Goal: Information Seeking & Learning: Learn about a topic

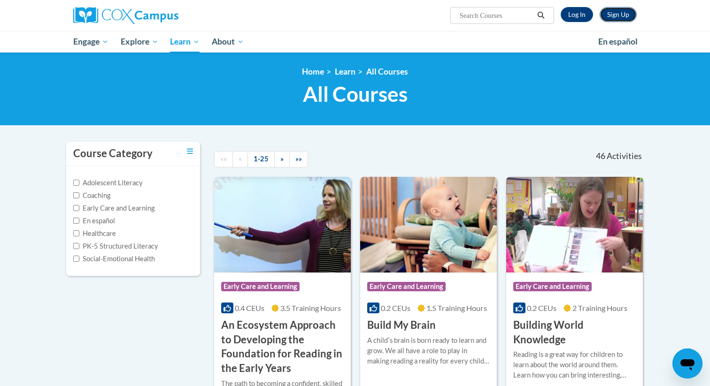
click at [620, 15] on link "Sign Up" at bounding box center [617, 14] width 37 height 15
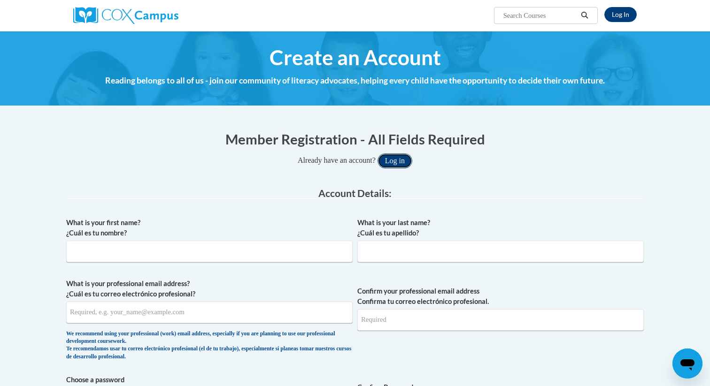
click at [395, 158] on button "Log in" at bounding box center [394, 160] width 35 height 15
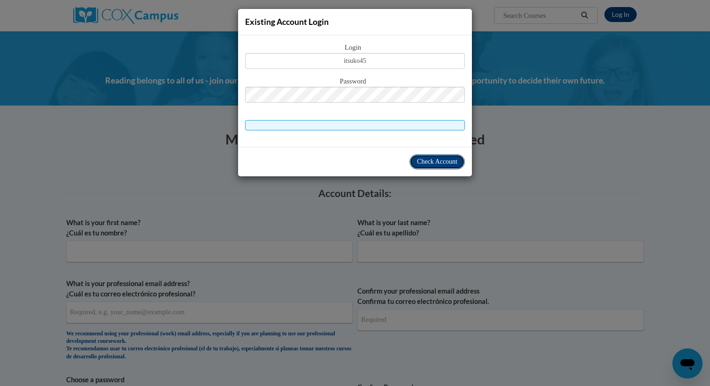
click at [431, 156] on button "Check Account" at bounding box center [436, 161] width 55 height 15
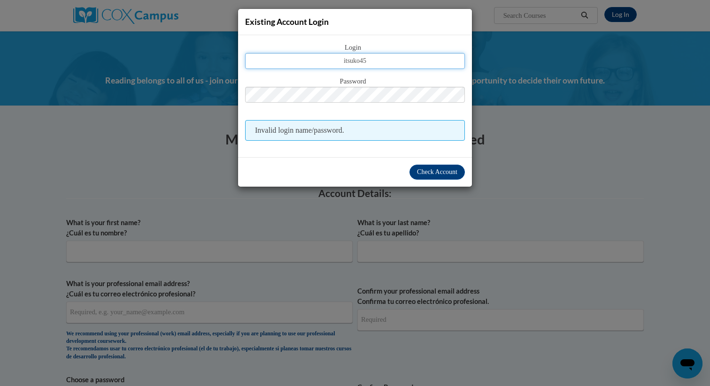
click at [378, 62] on input "itsuko45" at bounding box center [355, 61] width 220 height 16
type input "ibrenda.mcdonald@k12.hi.us"
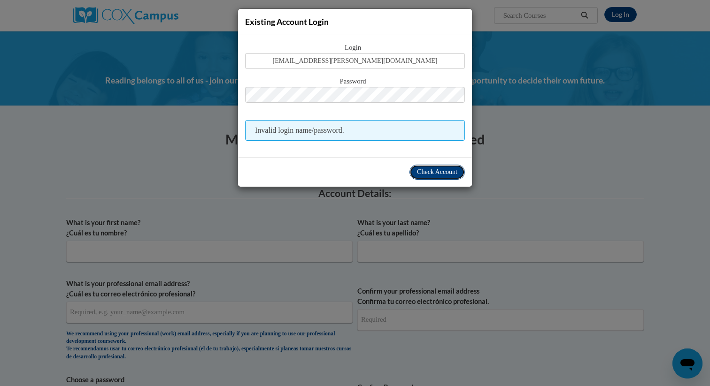
click at [428, 176] on span "Check Account" at bounding box center [437, 171] width 40 height 7
click at [434, 172] on span "Check Account" at bounding box center [437, 171] width 40 height 7
click at [427, 172] on span "Check Account" at bounding box center [437, 171] width 40 height 7
click at [443, 174] on span "Check Account" at bounding box center [437, 171] width 40 height 7
click at [385, 86] on span "Password" at bounding box center [355, 82] width 220 height 10
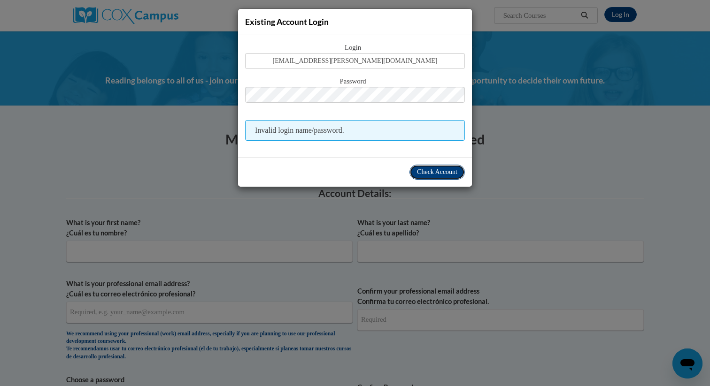
click at [429, 167] on button "Check Account" at bounding box center [436, 172] width 55 height 15
click at [435, 173] on span "Check Account" at bounding box center [437, 171] width 40 height 7
click at [300, 212] on div "Existing Account Login Login ibrenda.mcdonald@k12.hi.us Password Invalid login …" at bounding box center [355, 193] width 710 height 386
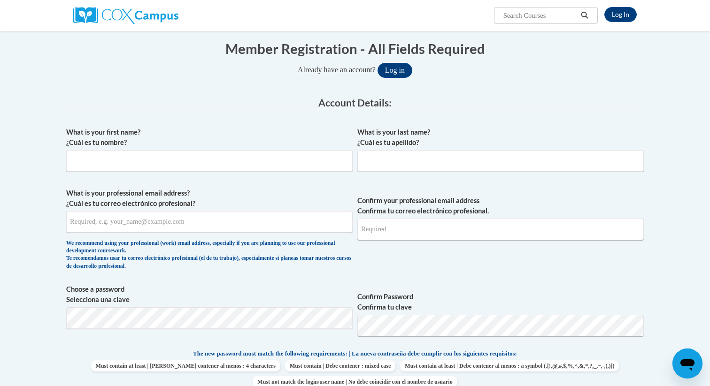
scroll to position [101, 0]
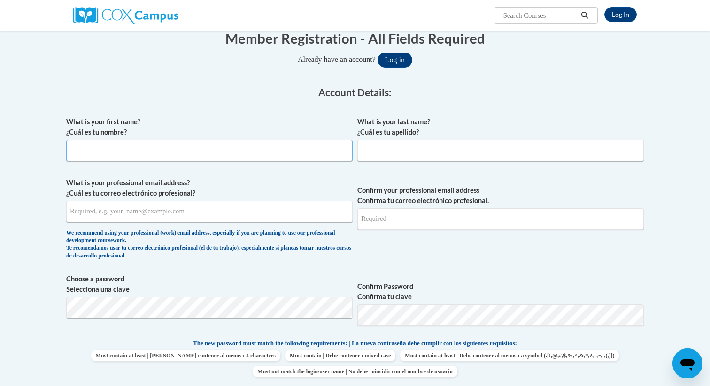
click at [281, 157] on input "What is your first name? ¿Cuál es tu nombre?" at bounding box center [209, 151] width 286 height 22
type input "Brenda"
type input "McDonald"
click at [190, 218] on input "What is your professional email address? ¿Cuál es tu correo electrónico profesi…" at bounding box center [209, 212] width 286 height 22
type input "10014208@k12.hi.us"
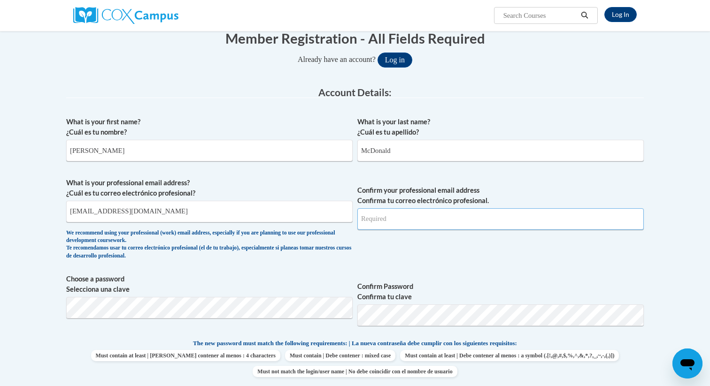
type input "10014208@k12.hi.us"
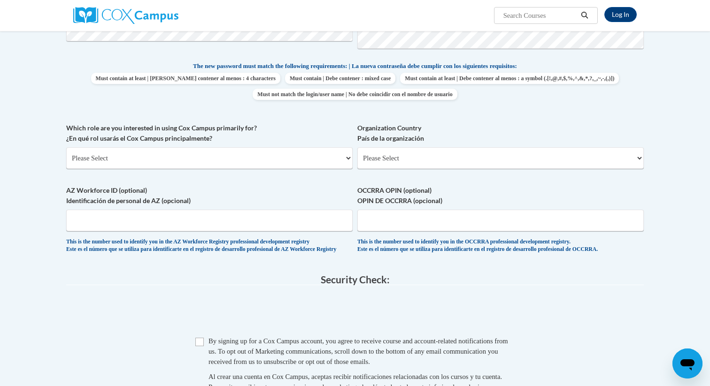
scroll to position [360, 0]
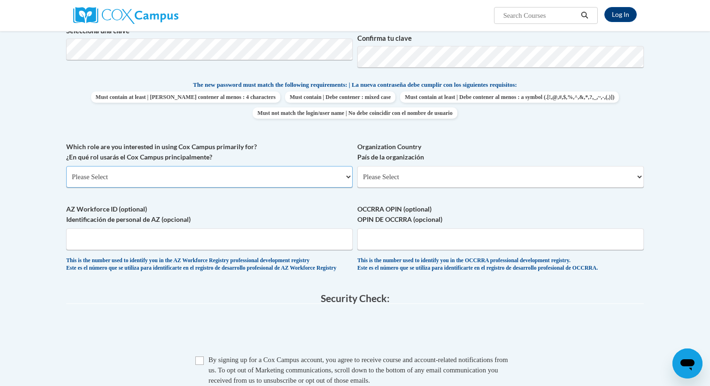
click at [348, 178] on select "Please Select College/University | Colegio/Universidad Community/Nonprofit Part…" at bounding box center [209, 177] width 286 height 22
select select "fbf2d438-af2f-41f8-98f1-81c410e29de3"
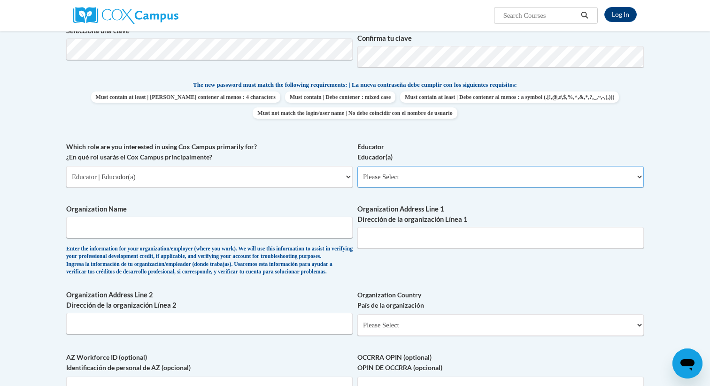
click at [635, 178] on select "Please Select Early Learning/Daycare Teacher/Family Home Care Provider | Maestr…" at bounding box center [500, 177] width 286 height 22
select select "5455f13f-8aeb-4200-a53b-f3dbe28286cf"
click at [305, 229] on input "Organization Name" at bounding box center [209, 228] width 286 height 22
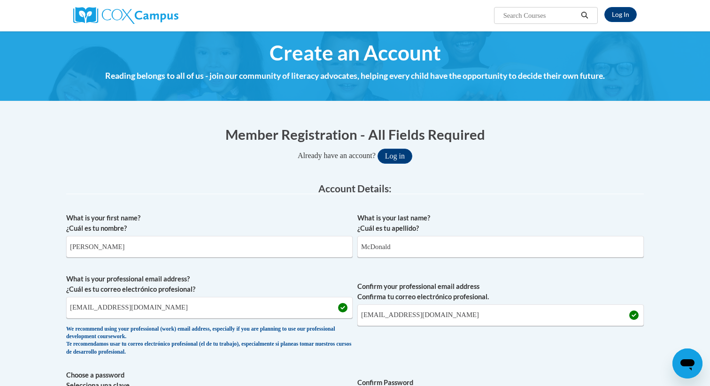
scroll to position [0, 0]
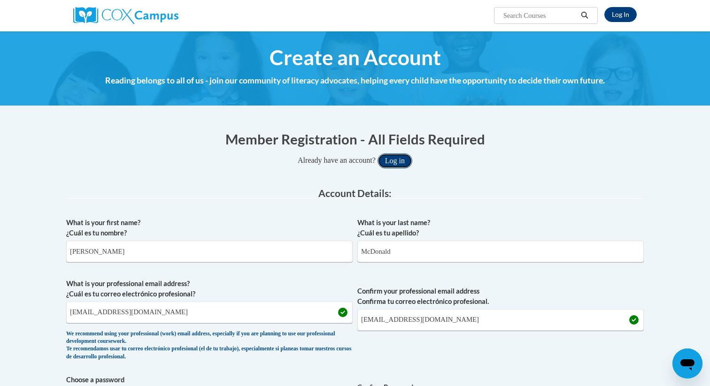
click at [402, 159] on button "Log in" at bounding box center [394, 160] width 35 height 15
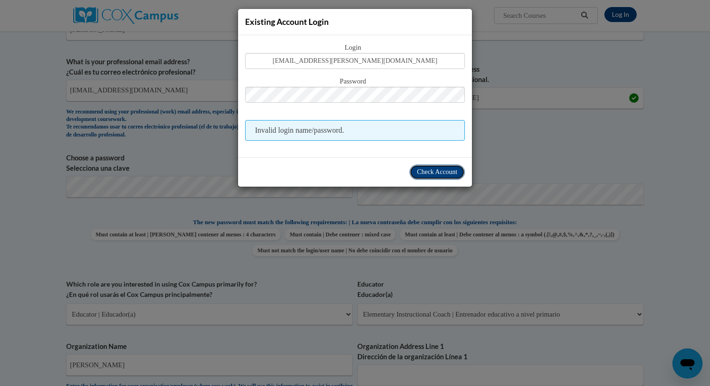
click at [436, 172] on span "Check Account" at bounding box center [437, 171] width 40 height 7
click at [537, 98] on div "Existing Account Login Login ibrenda.mcdonald@k12.hi.us Password Invalid login …" at bounding box center [355, 193] width 710 height 386
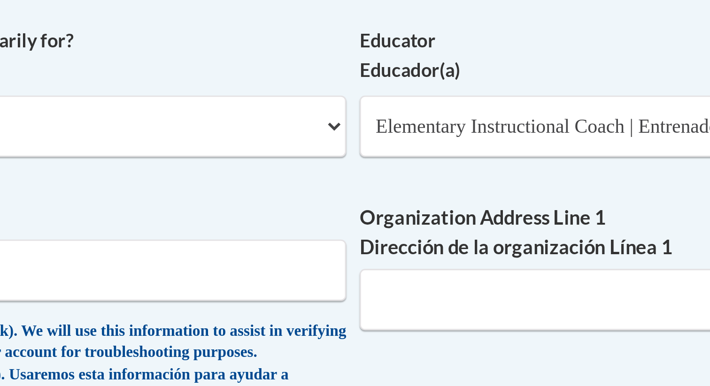
scroll to position [243, 0]
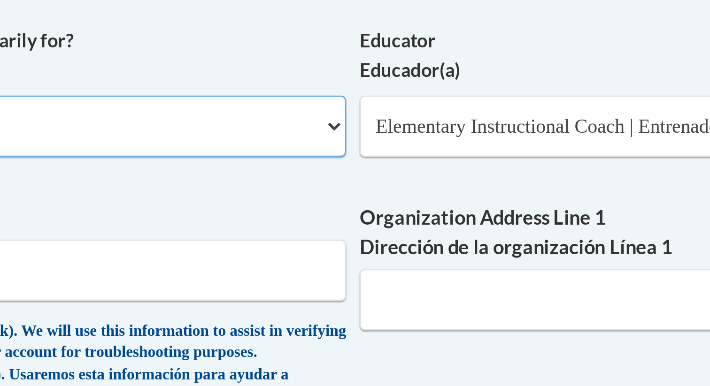
click at [347, 294] on select "Please Select College/University | Colegio/Universidad Community/Nonprofit Part…" at bounding box center [209, 294] width 286 height 22
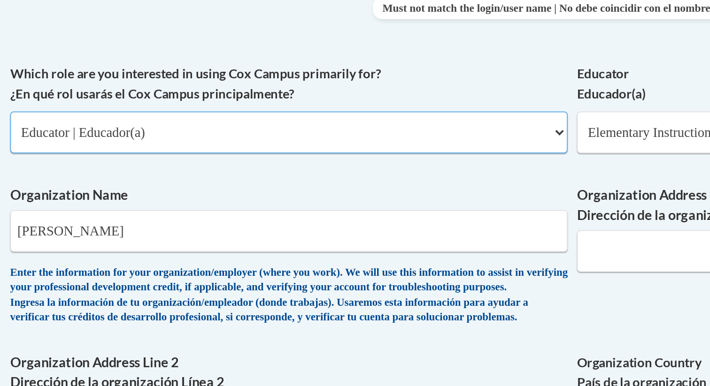
scroll to position [283, 0]
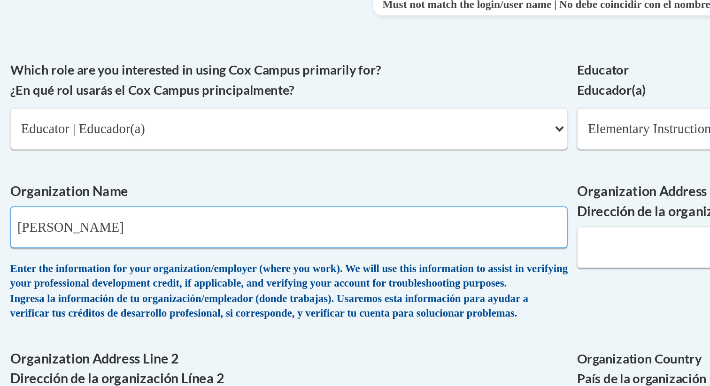
click at [95, 305] on input "Honoka" at bounding box center [209, 305] width 286 height 22
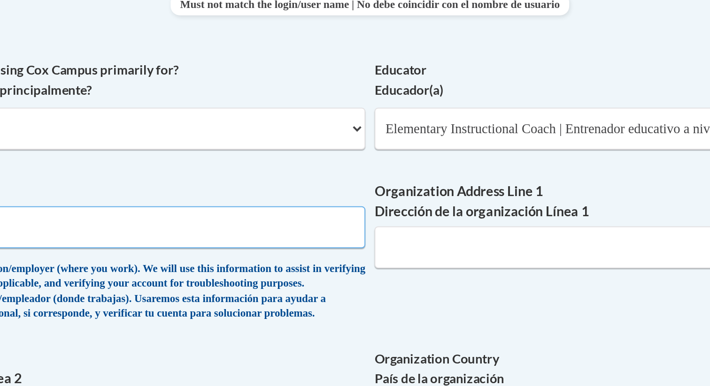
type input "Honokaa Elementary School"
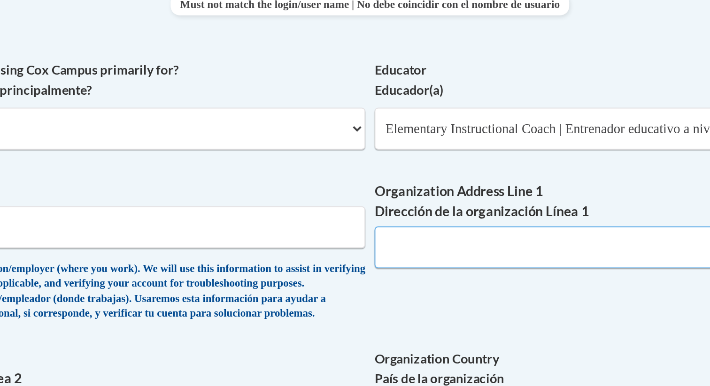
click at [408, 322] on input "Organization Address Line 1 Dirección de la organización Línea 1" at bounding box center [500, 315] width 286 height 22
type input "45-534 Pakalana Street"
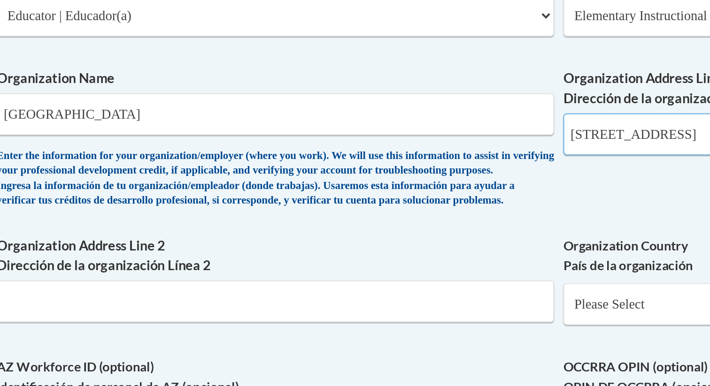
scroll to position [348, 0]
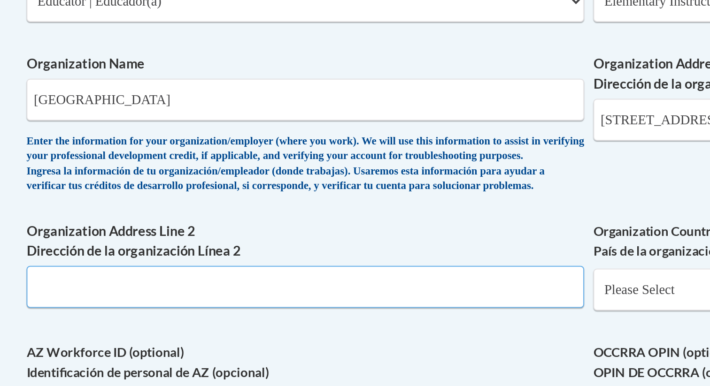
click at [282, 346] on input "Organization Address Line 2 Dirección de la organización Línea 2" at bounding box center [209, 335] width 286 height 22
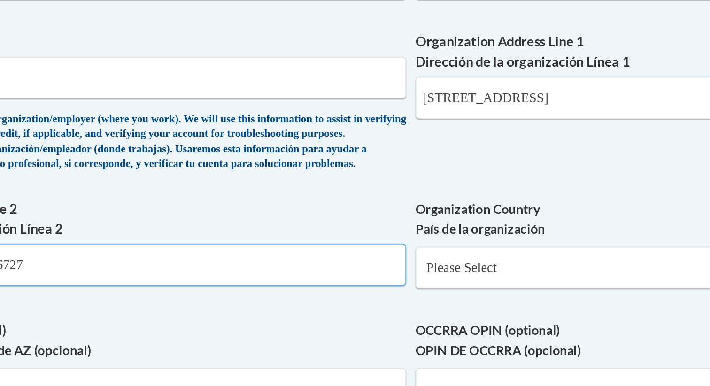
scroll to position [360, 0]
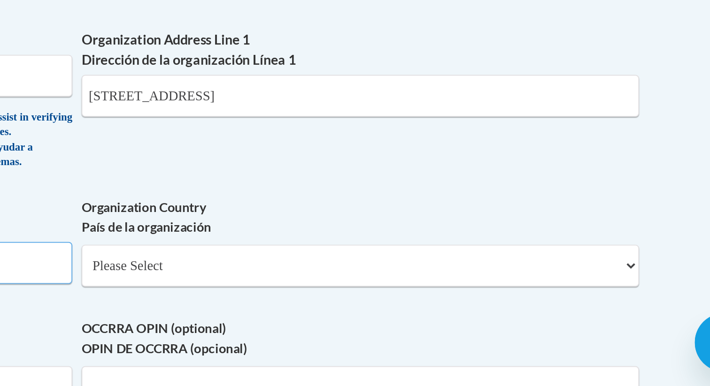
type input "Honokaa, Hawaii. 96727"
click at [639, 335] on select "Please Select United States | Estados Unidos Outside of the United States | Fue…" at bounding box center [500, 325] width 286 height 22
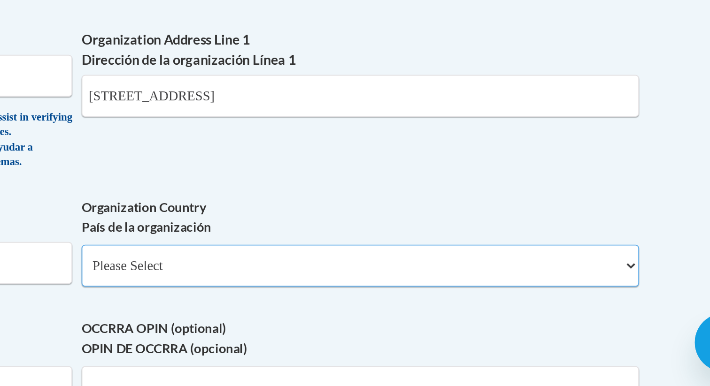
select select "ad49bcad-a171-4b2e-b99c-48b446064914"
select select
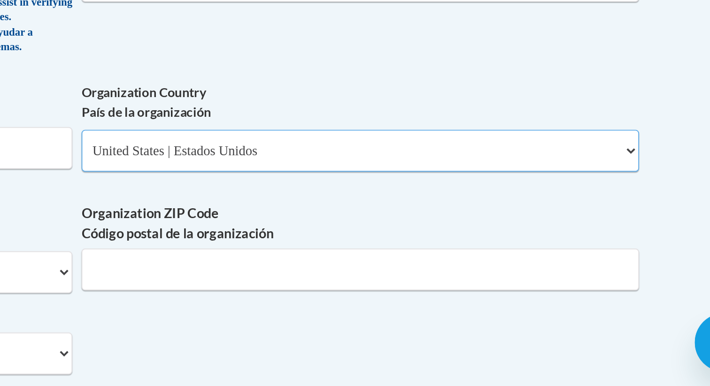
scroll to position [429, 0]
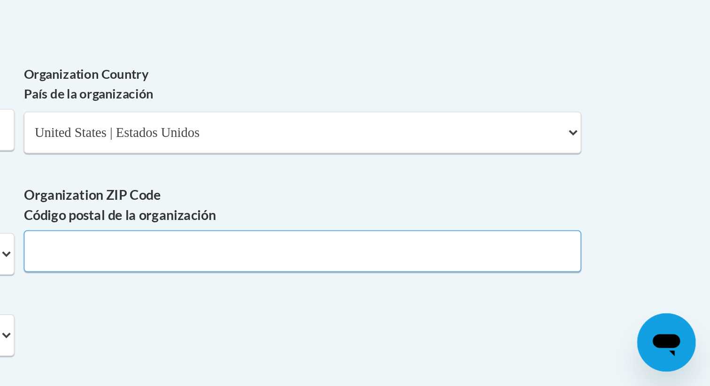
click at [523, 328] on input "Organization ZIP Code Código postal de la organización" at bounding box center [500, 317] width 286 height 22
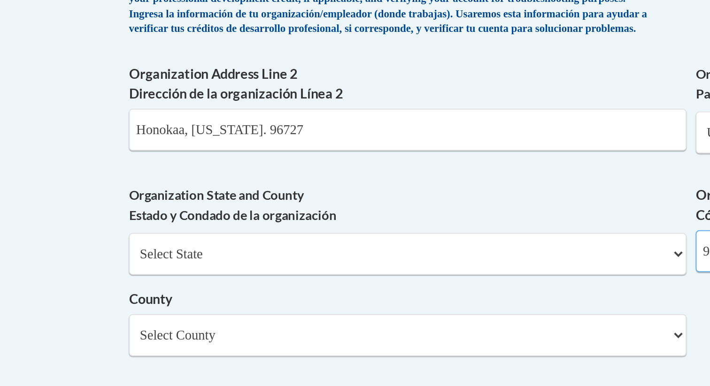
type input "96727"
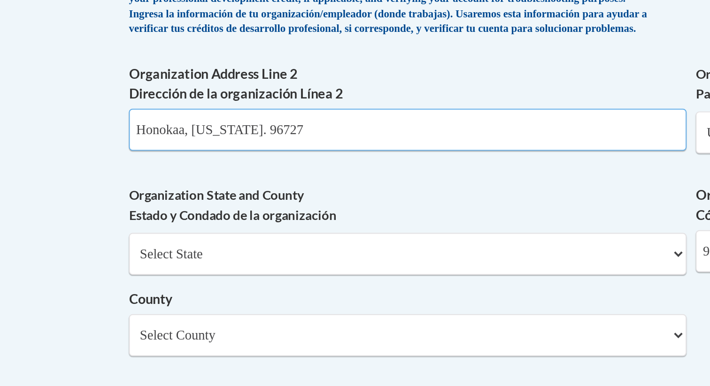
click at [153, 265] on input "Honokaa, Hawaii. 96727" at bounding box center [209, 255] width 286 height 22
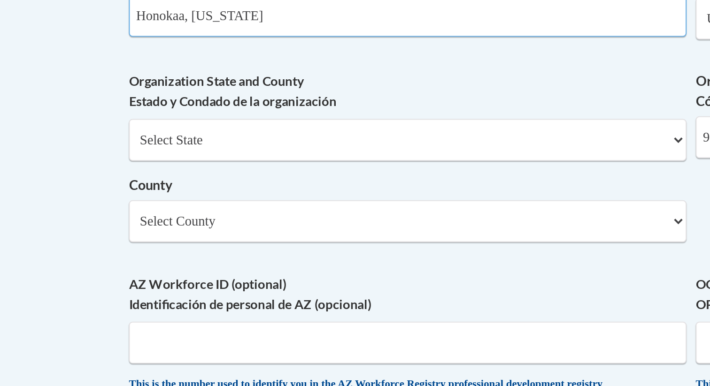
scroll to position [488, 0]
type input "Honokaa, Hawaii"
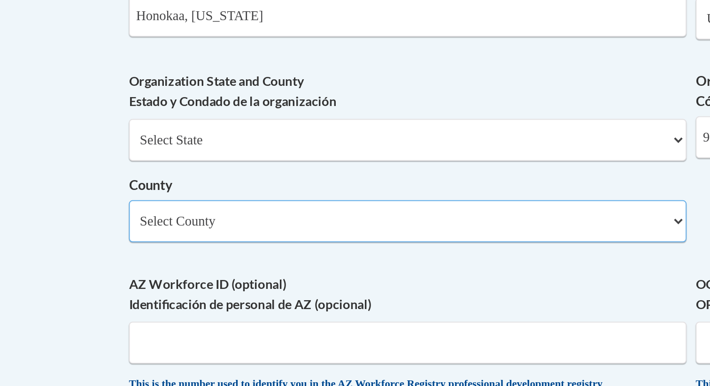
click at [180, 312] on select "Select County Hawaii Honolulu Kalawao Kauai Maui" at bounding box center [209, 302] width 286 height 22
select select "Hawaii"
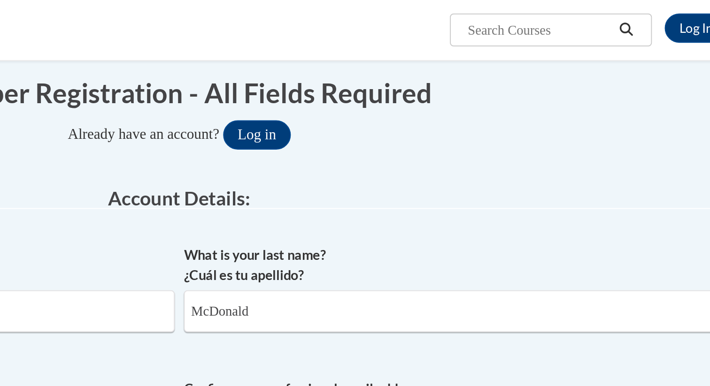
scroll to position [0, 0]
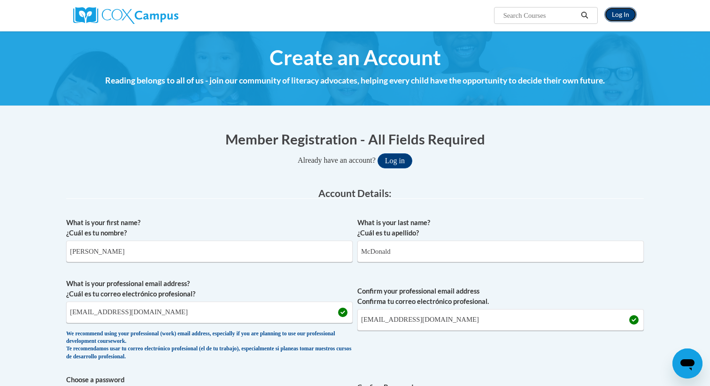
click at [627, 13] on link "Log In" at bounding box center [620, 14] width 32 height 15
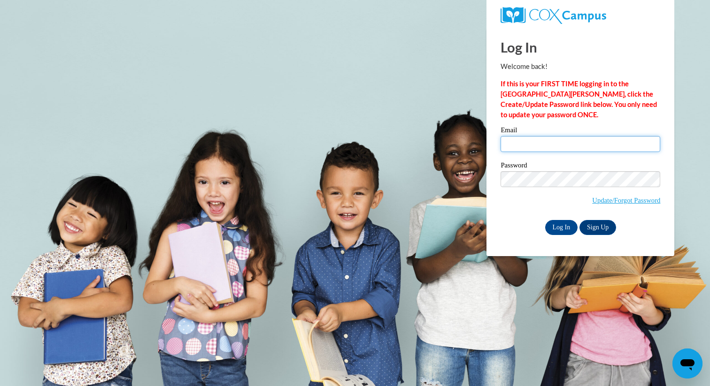
click at [546, 146] on input "Email" at bounding box center [580, 144] width 160 height 16
type input "[EMAIL_ADDRESS][DOMAIN_NAME]"
click at [562, 227] on input "Log In" at bounding box center [561, 227] width 33 height 15
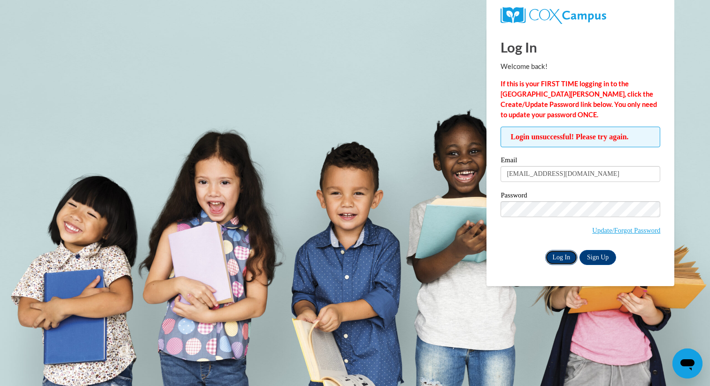
click at [558, 257] on input "Log In" at bounding box center [561, 257] width 33 height 15
click at [647, 250] on div "Log In Sign Up" at bounding box center [580, 257] width 160 height 15
click at [576, 174] on input "10014208@k12.hi.us" at bounding box center [580, 174] width 160 height 16
click at [538, 175] on input "10014208@k12.hi.us" at bounding box center [580, 174] width 160 height 16
type input "brenda.mcdonald@k12.hi.us"
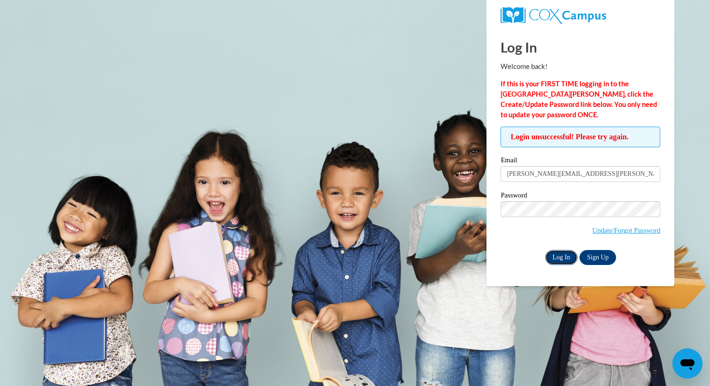
click at [559, 259] on input "Log In" at bounding box center [561, 257] width 33 height 15
click at [620, 229] on link "Update/Forgot Password" at bounding box center [626, 231] width 68 height 8
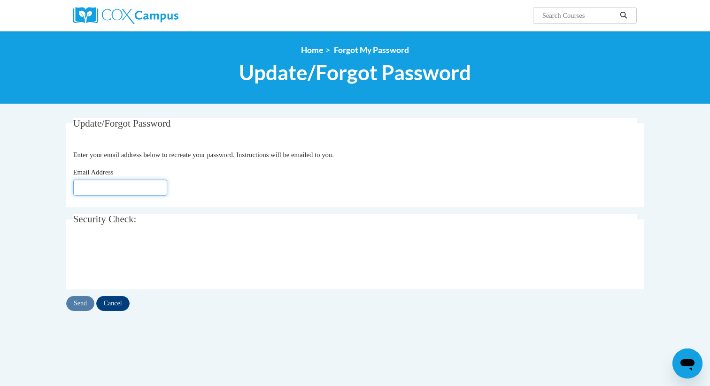
click at [107, 186] on input "Email Address" at bounding box center [120, 188] width 94 height 16
type input "brenda.mcdonald@k12.hi.us"
click at [85, 304] on input "Send" at bounding box center [80, 303] width 28 height 15
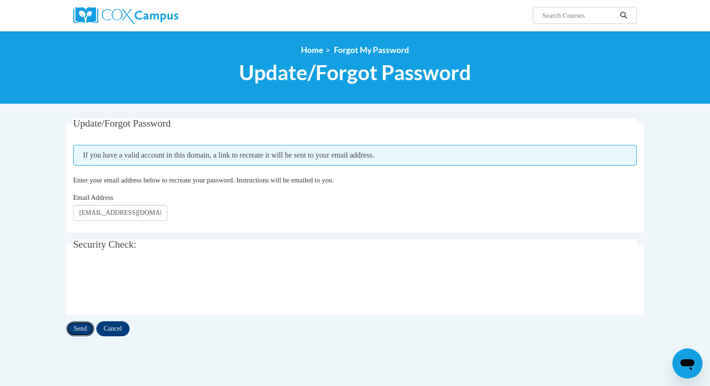
click at [83, 331] on input "Send" at bounding box center [80, 328] width 28 height 15
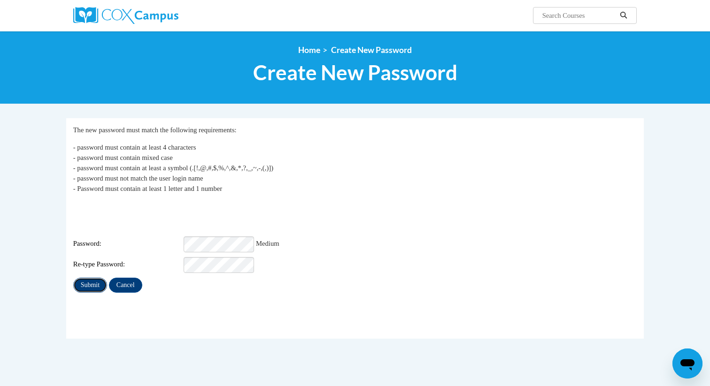
click at [98, 278] on input "Submit" at bounding box center [90, 285] width 34 height 15
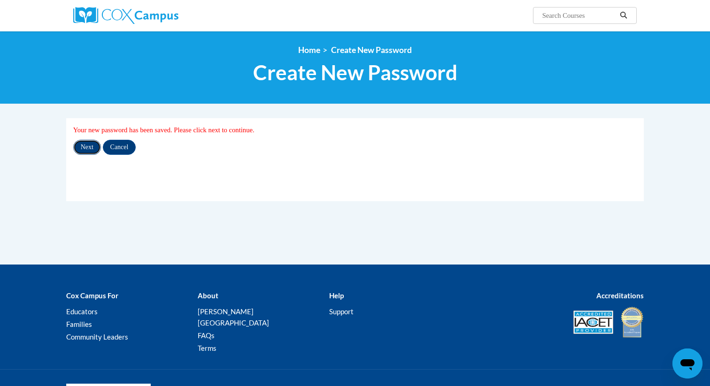
click at [88, 149] on input "Next" at bounding box center [87, 147] width 28 height 15
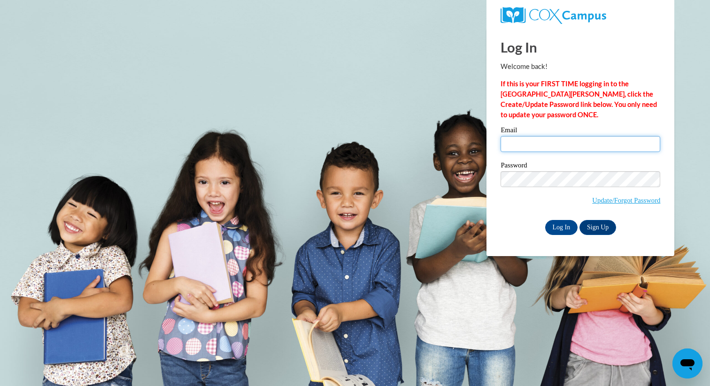
click at [534, 146] on input "Email" at bounding box center [580, 144] width 160 height 16
type input "brenda.mcdonald@k12.hi.us"
click at [566, 227] on input "Log In" at bounding box center [561, 227] width 33 height 15
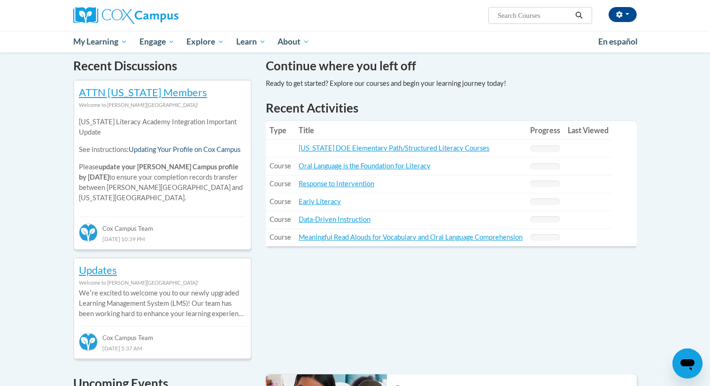
scroll to position [285, 0]
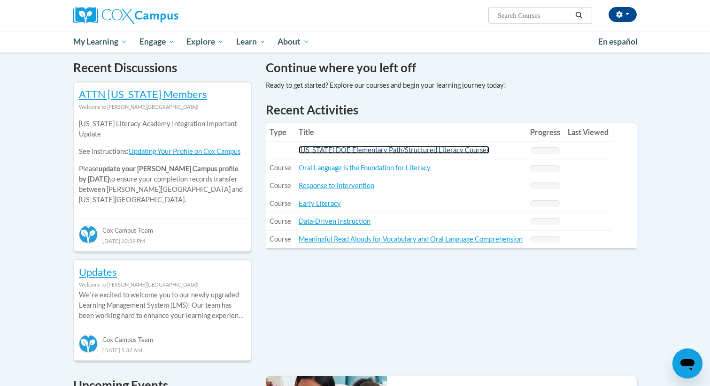
click at [405, 149] on link "[US_STATE] DOE Elementary Path/Structured Literacy Courses" at bounding box center [393, 150] width 191 height 8
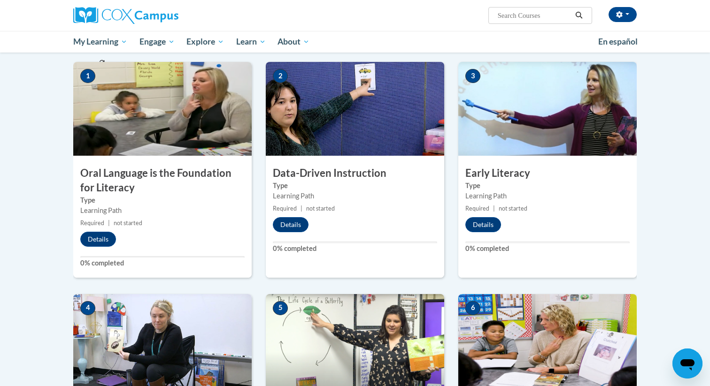
scroll to position [253, 0]
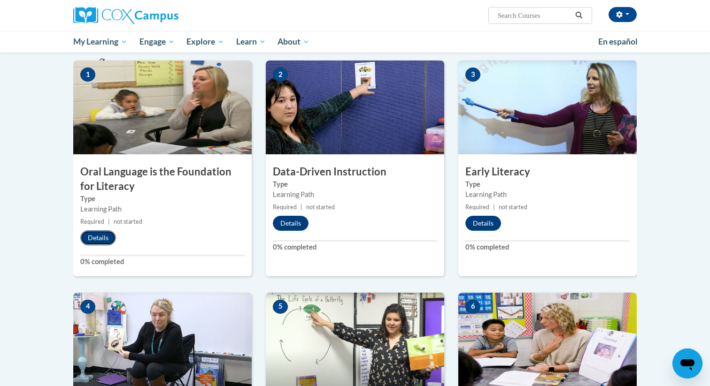
click at [102, 237] on button "Details" at bounding box center [98, 237] width 36 height 15
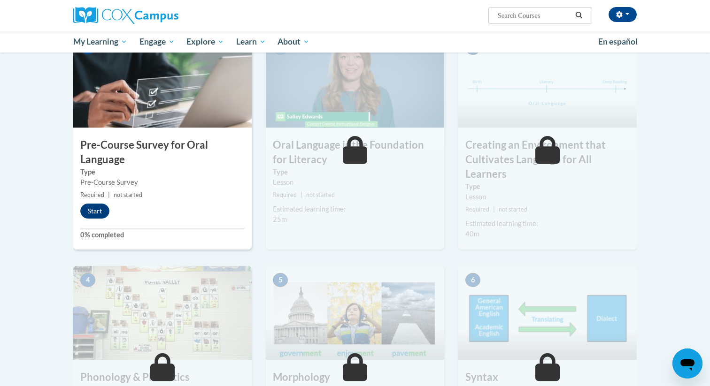
scroll to position [212, 0]
click at [97, 207] on button "Start" at bounding box center [94, 210] width 29 height 15
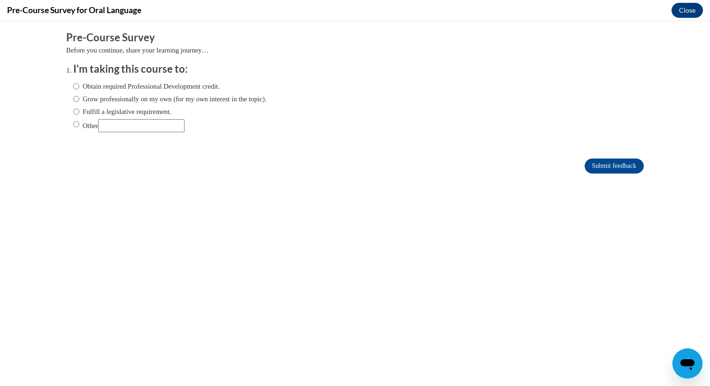
scroll to position [0, 0]
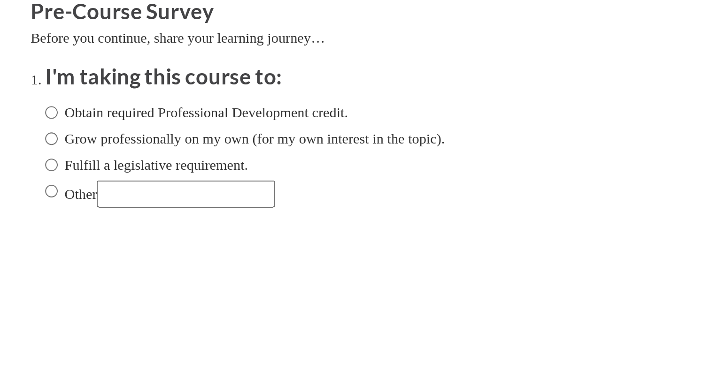
click at [107, 74] on div "Obtain required Professional Development credit. Grow professionally on my own …" at bounding box center [63, 63] width 193 height 61
click at [17, 39] on label "Obtain required Professional Development credit." at bounding box center [40, 43] width 146 height 10
radio input "true"
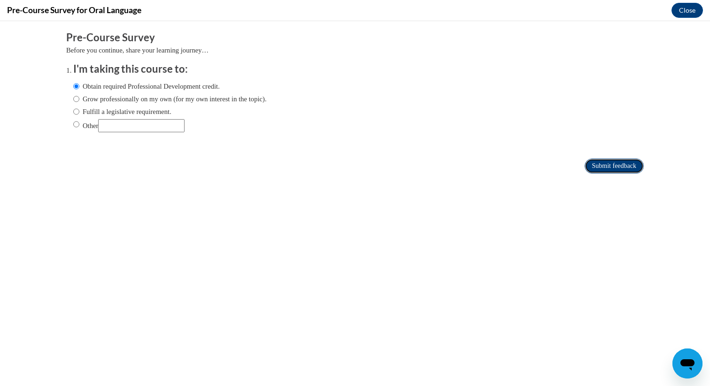
click at [637, 166] on input "Submit feedback" at bounding box center [613, 166] width 59 height 15
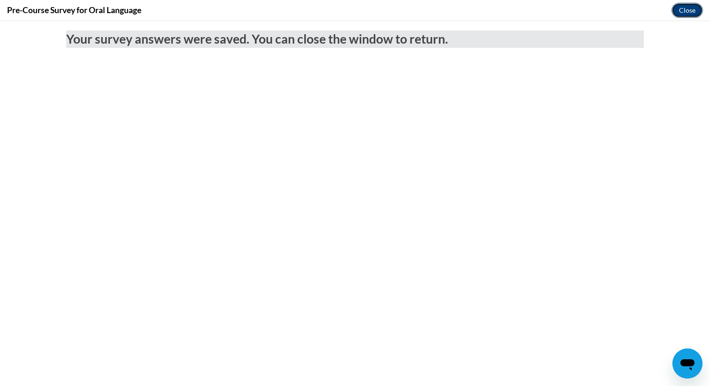
click at [690, 9] on button "Close" at bounding box center [686, 10] width 31 height 15
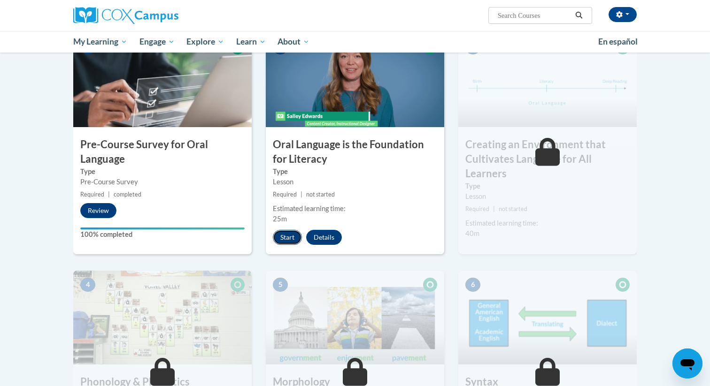
click at [290, 234] on button "Start" at bounding box center [287, 237] width 29 height 15
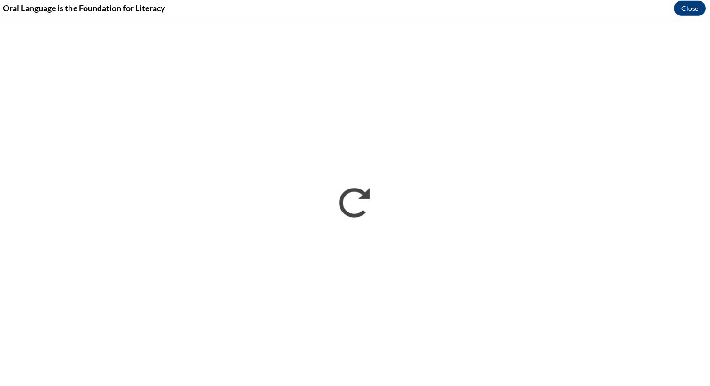
scroll to position [212, 0]
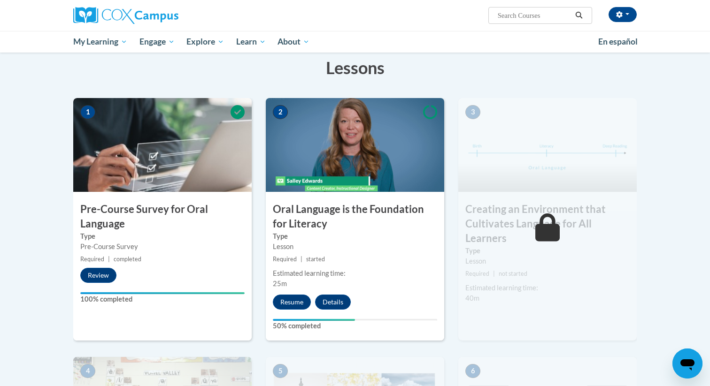
scroll to position [236, 0]
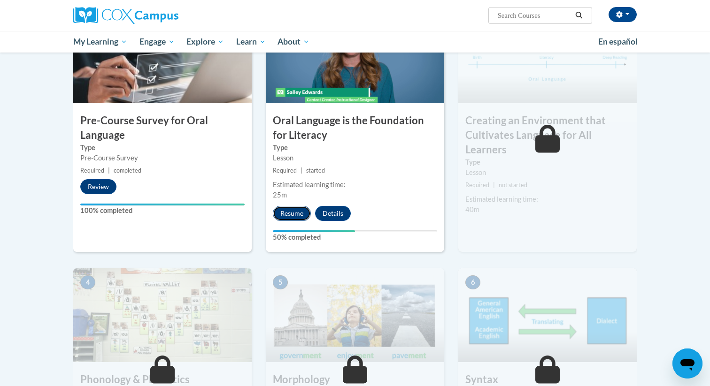
click at [293, 212] on button "Resume" at bounding box center [292, 213] width 38 height 15
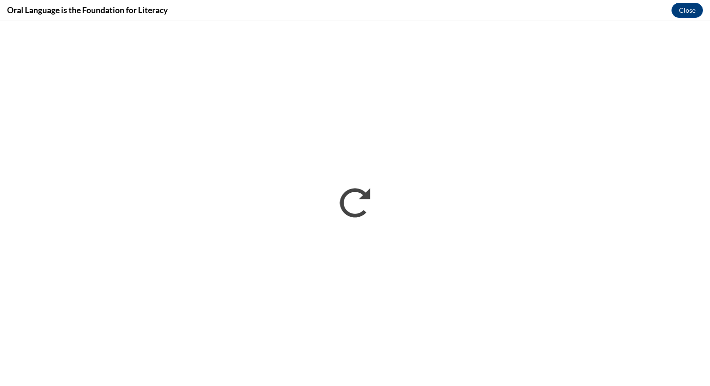
scroll to position [0, 0]
